Goal: Browse casually

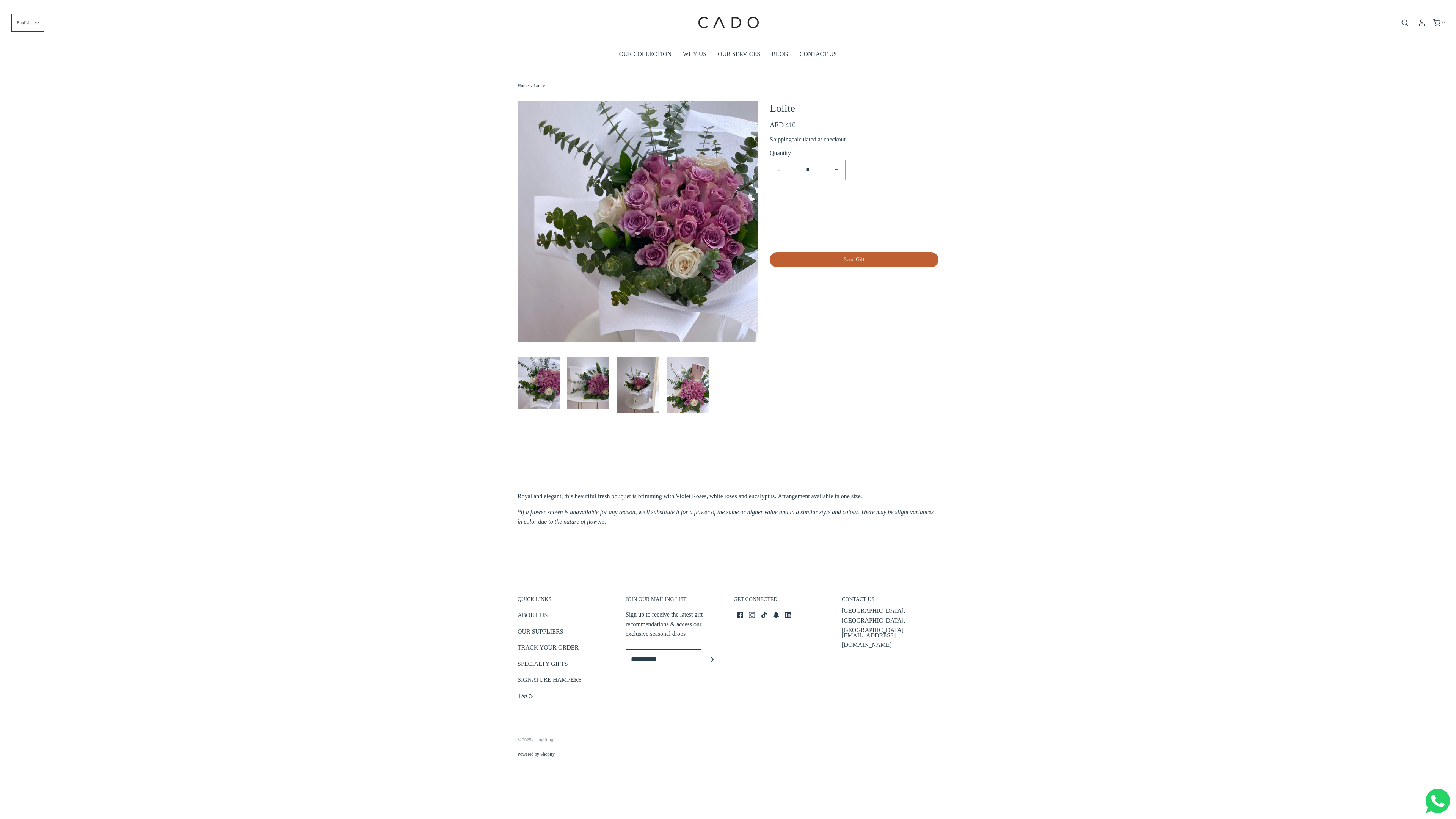
click at [536, 737] on link "© 2025 cadogifting" at bounding box center [536, 740] width 37 height 7
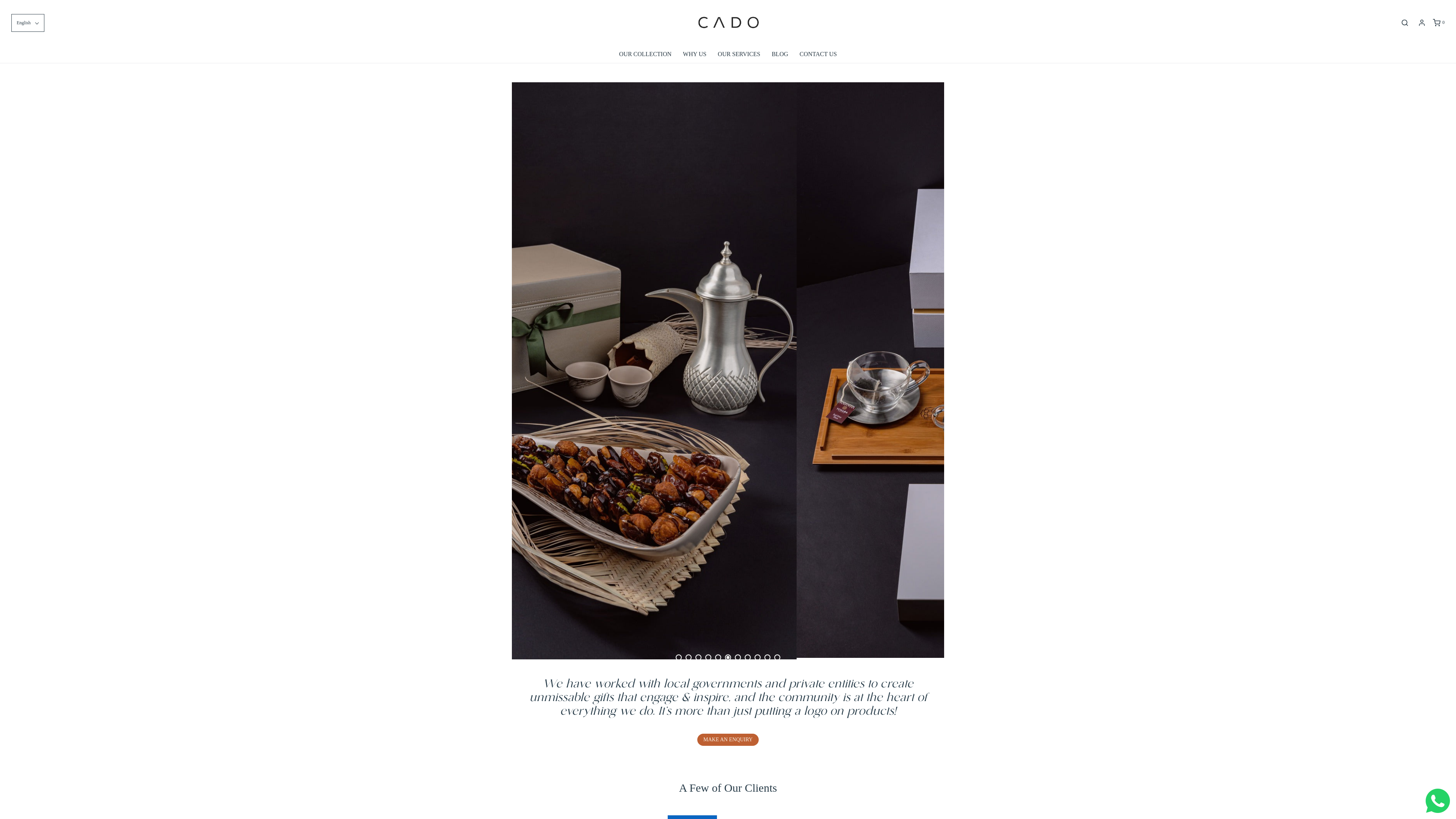
scroll to position [0, 2161]
